Goal: Transaction & Acquisition: Book appointment/travel/reservation

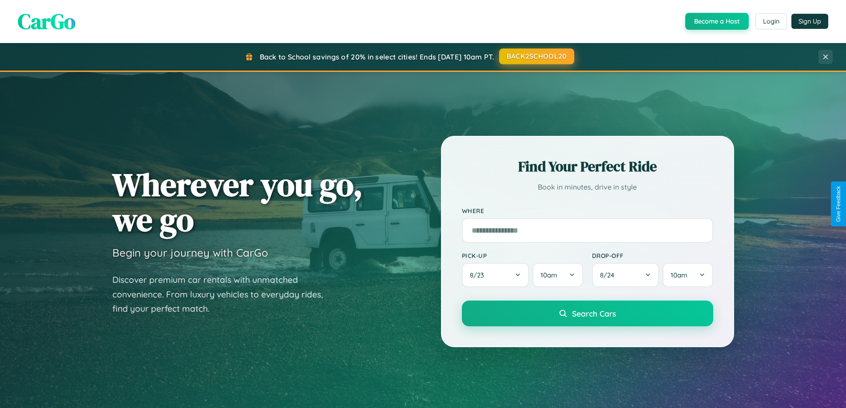
click at [536, 56] on button "BACK2SCHOOL20" at bounding box center [536, 56] width 75 height 16
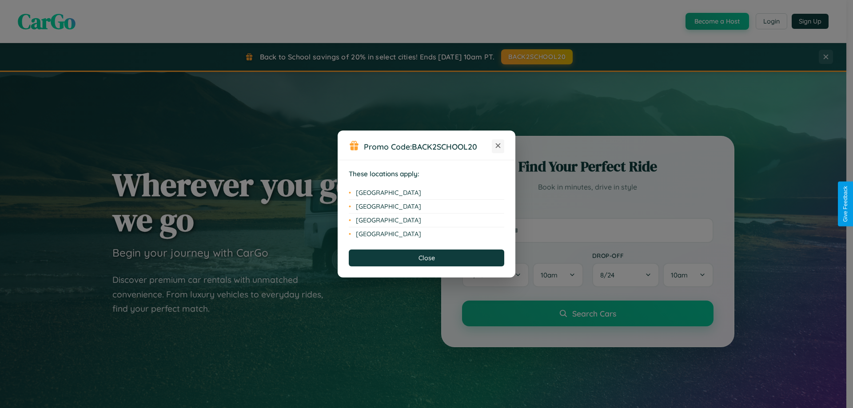
click at [498, 146] on icon at bounding box center [498, 145] width 5 height 5
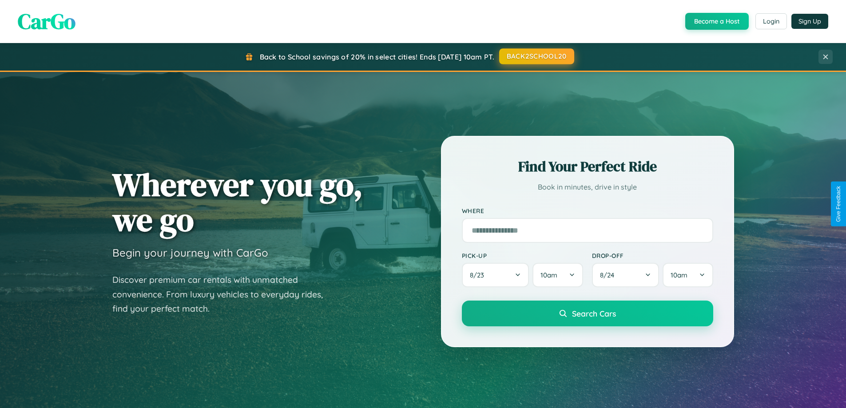
click at [536, 56] on button "BACK2SCHOOL20" at bounding box center [536, 56] width 75 height 16
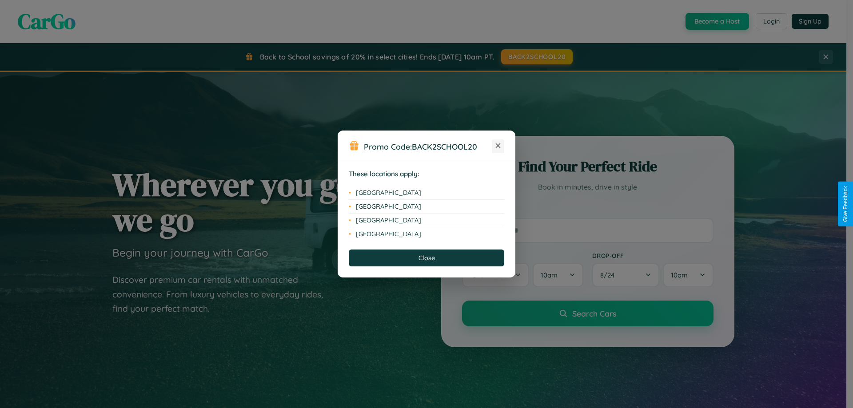
click at [498, 146] on icon at bounding box center [498, 145] width 5 height 5
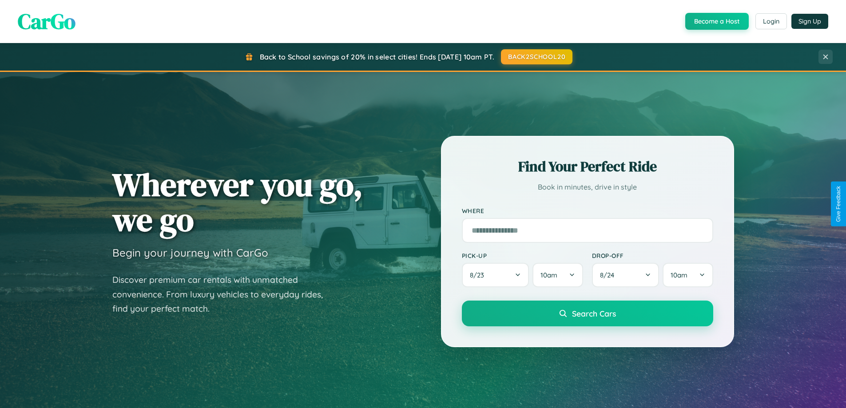
scroll to position [26, 0]
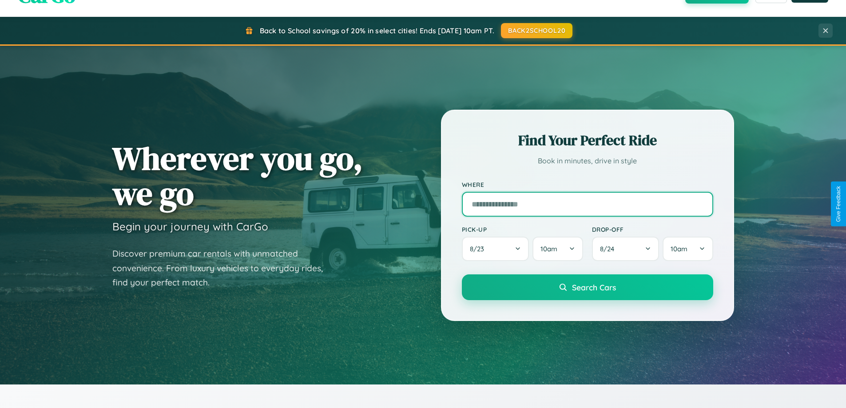
click at [587, 204] on input "text" at bounding box center [587, 204] width 251 height 25
type input "*******"
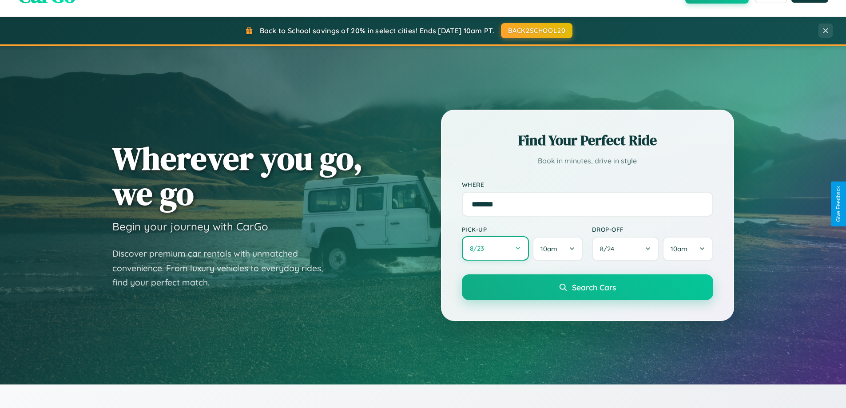
click at [495, 249] on button "8 / 23" at bounding box center [495, 248] width 67 height 24
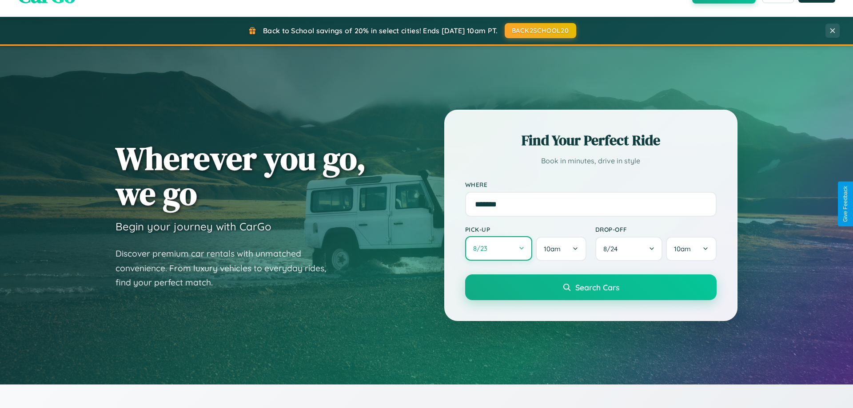
select select "*"
select select "****"
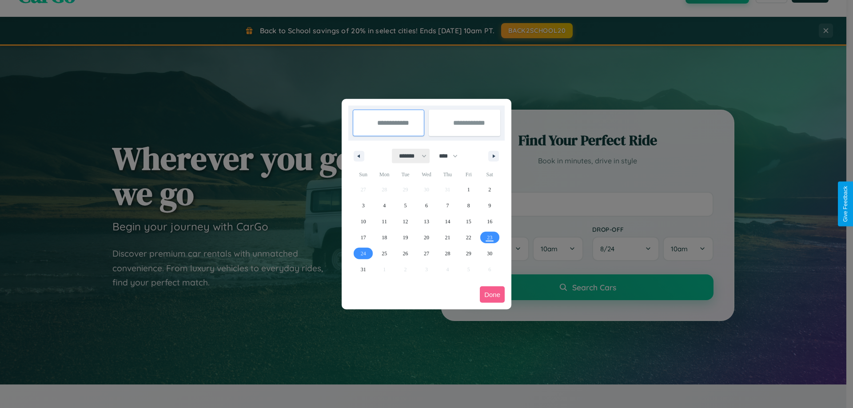
drag, startPoint x: 409, startPoint y: 156, endPoint x: 426, endPoint y: 178, distance: 28.4
click at [409, 156] on select "******* ******** ***** ***** *** **** **** ****** ********* ******* ******** **…" at bounding box center [411, 156] width 38 height 15
select select "*"
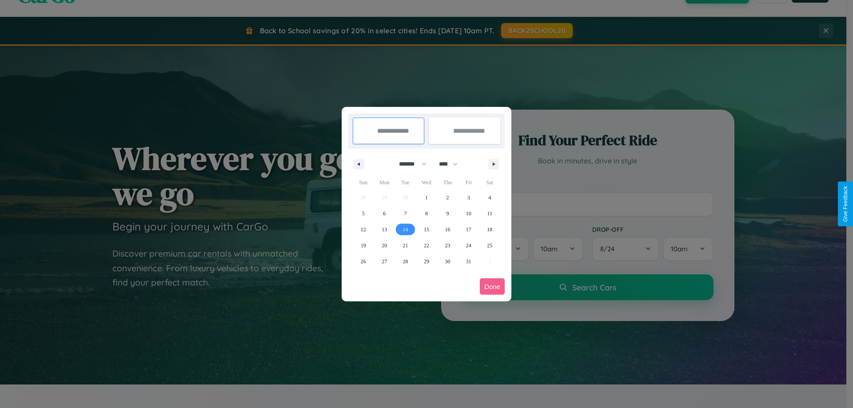
click at [405, 229] on span "14" at bounding box center [405, 230] width 5 height 16
type input "**********"
click at [405, 245] on span "21" at bounding box center [405, 246] width 5 height 16
type input "**********"
click at [492, 286] on button "Done" at bounding box center [492, 286] width 25 height 16
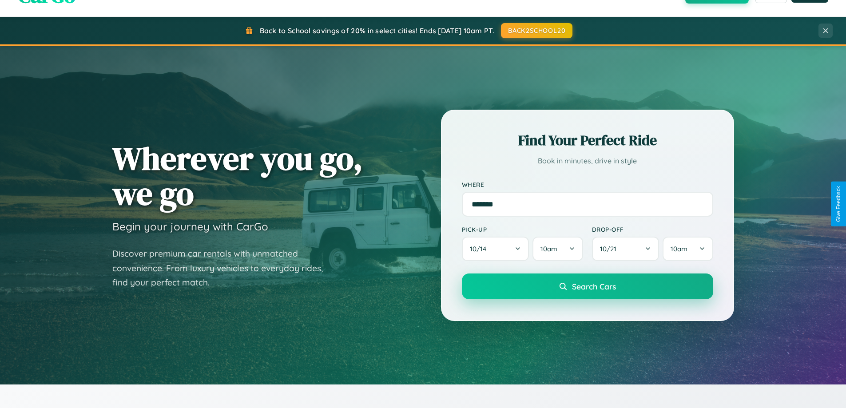
click at [587, 286] on span "Search Cars" at bounding box center [594, 287] width 44 height 10
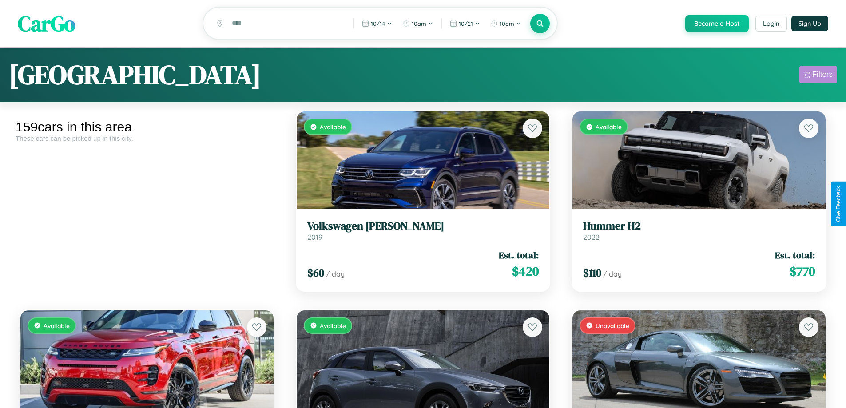
click at [818, 76] on div "Filters" at bounding box center [822, 74] width 20 height 9
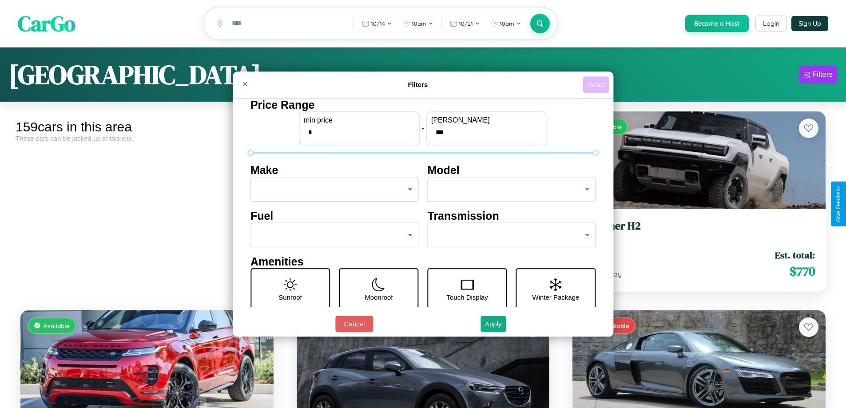
click at [597, 84] on button "Reset" at bounding box center [596, 84] width 26 height 16
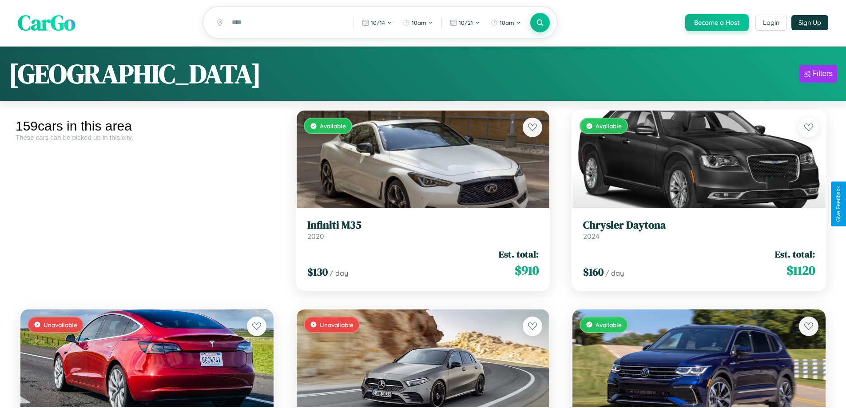
scroll to position [986, 0]
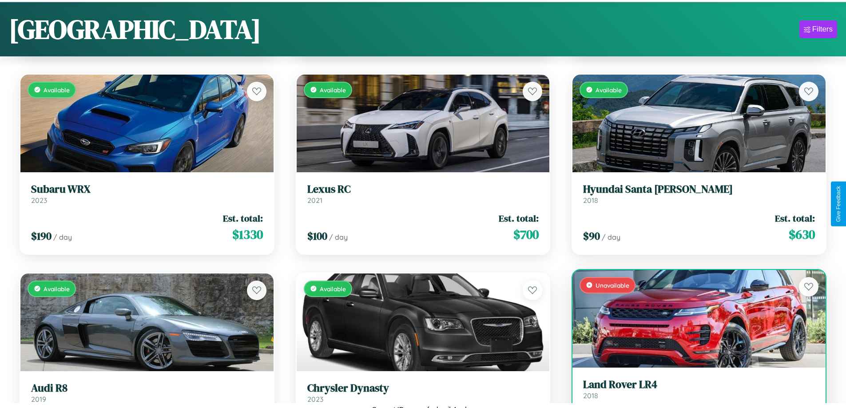
click at [693, 393] on link "Land Rover LR4 2018" at bounding box center [699, 389] width 232 height 22
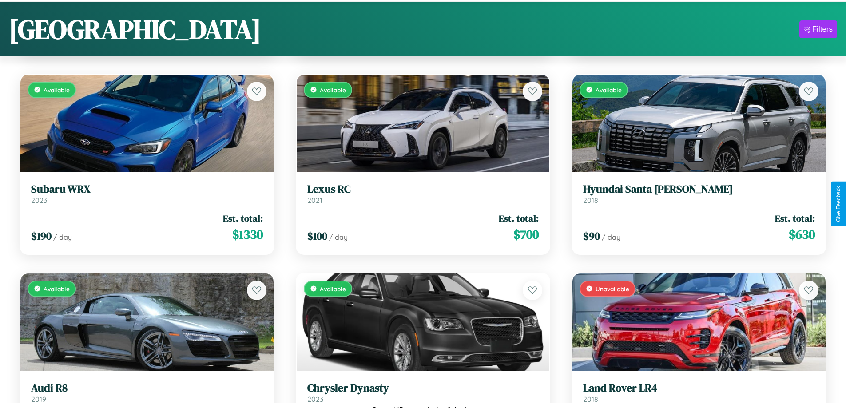
scroll to position [42, 0]
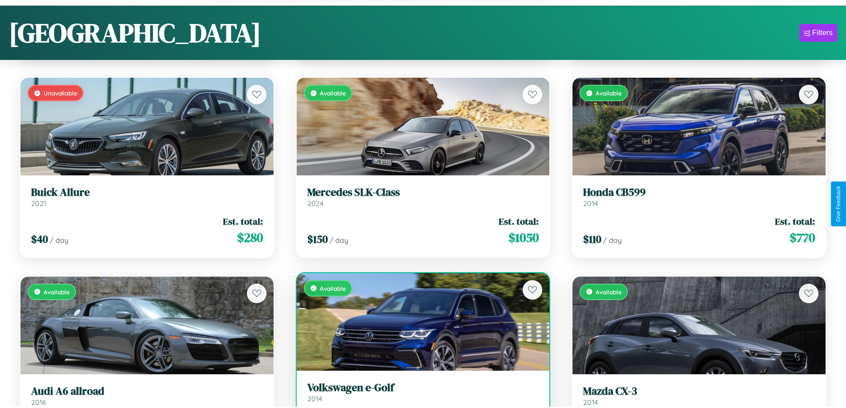
click at [419, 397] on link "Volkswagen e-Golf 2014" at bounding box center [423, 392] width 232 height 22
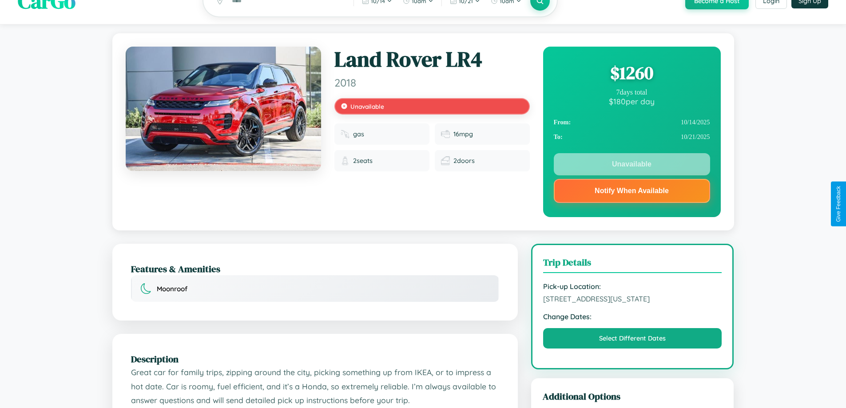
scroll to position [319, 0]
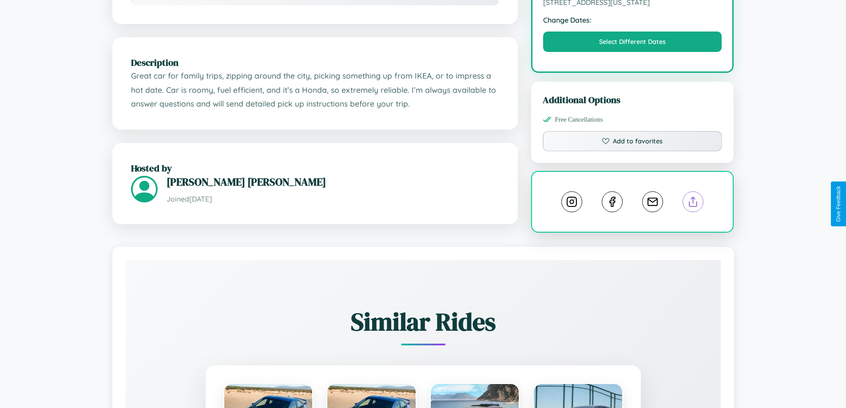
click at [693, 203] on line at bounding box center [693, 200] width 0 height 6
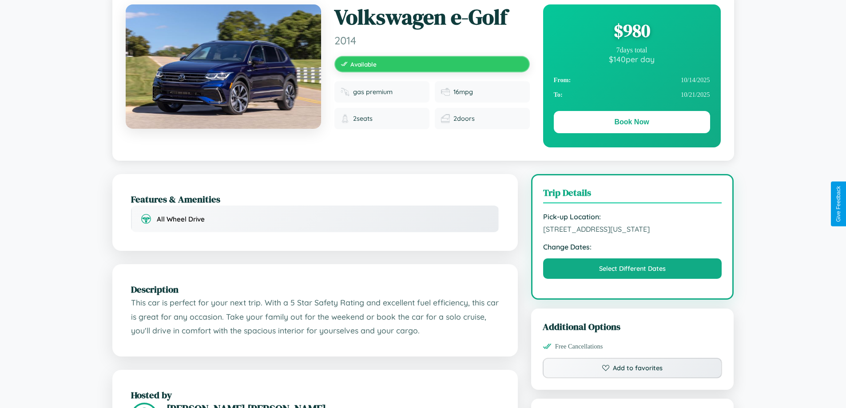
scroll to position [91, 0]
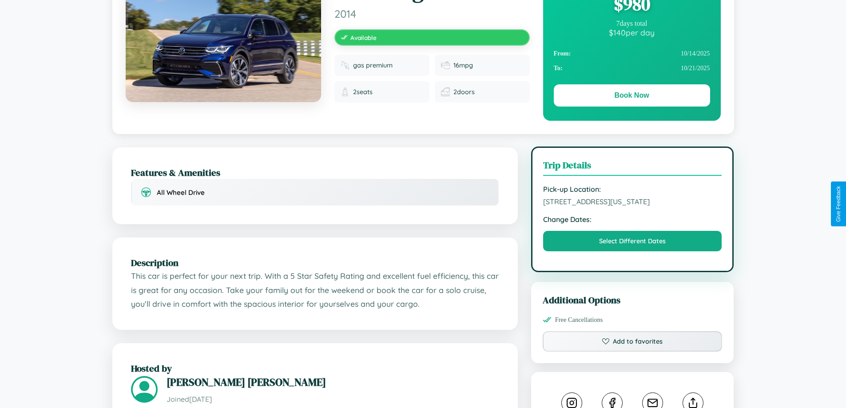
click at [632, 203] on span "[STREET_ADDRESS][US_STATE]" at bounding box center [632, 201] width 179 height 9
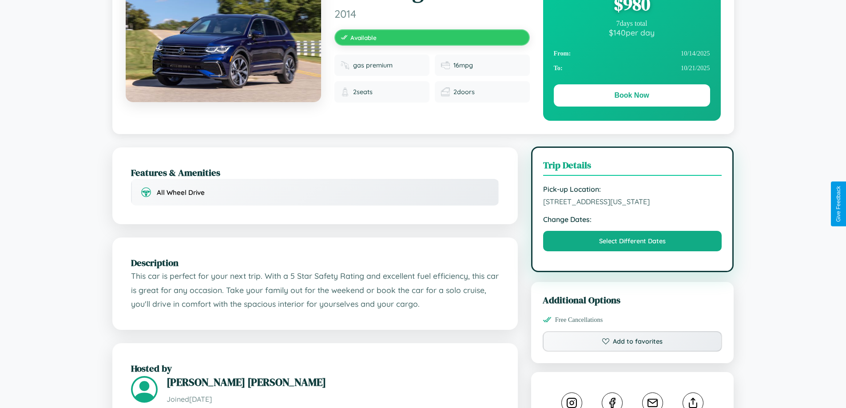
click at [632, 203] on span "[STREET_ADDRESS][US_STATE]" at bounding box center [632, 201] width 179 height 9
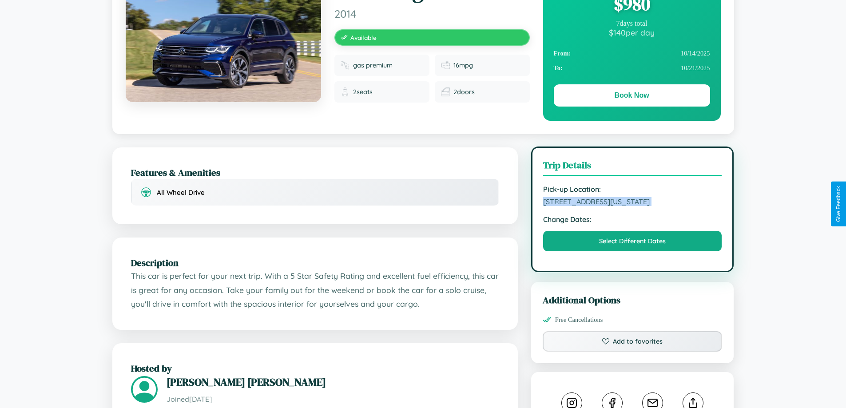
click at [632, 203] on span "[STREET_ADDRESS][US_STATE]" at bounding box center [632, 201] width 179 height 9
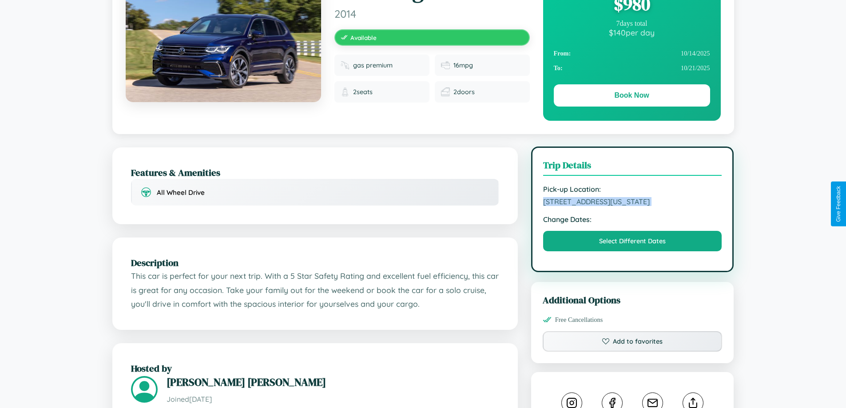
click at [632, 203] on span "[STREET_ADDRESS][US_STATE]" at bounding box center [632, 201] width 179 height 9
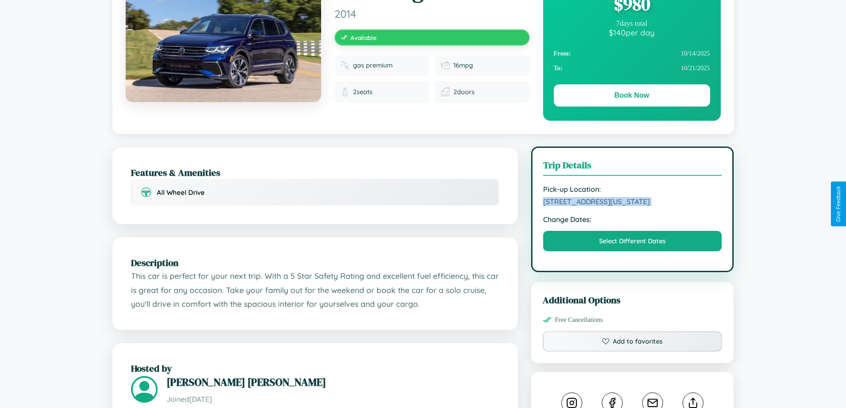
click at [632, 203] on span "[STREET_ADDRESS][US_STATE]" at bounding box center [632, 201] width 179 height 9
